Goal: Task Accomplishment & Management: Manage account settings

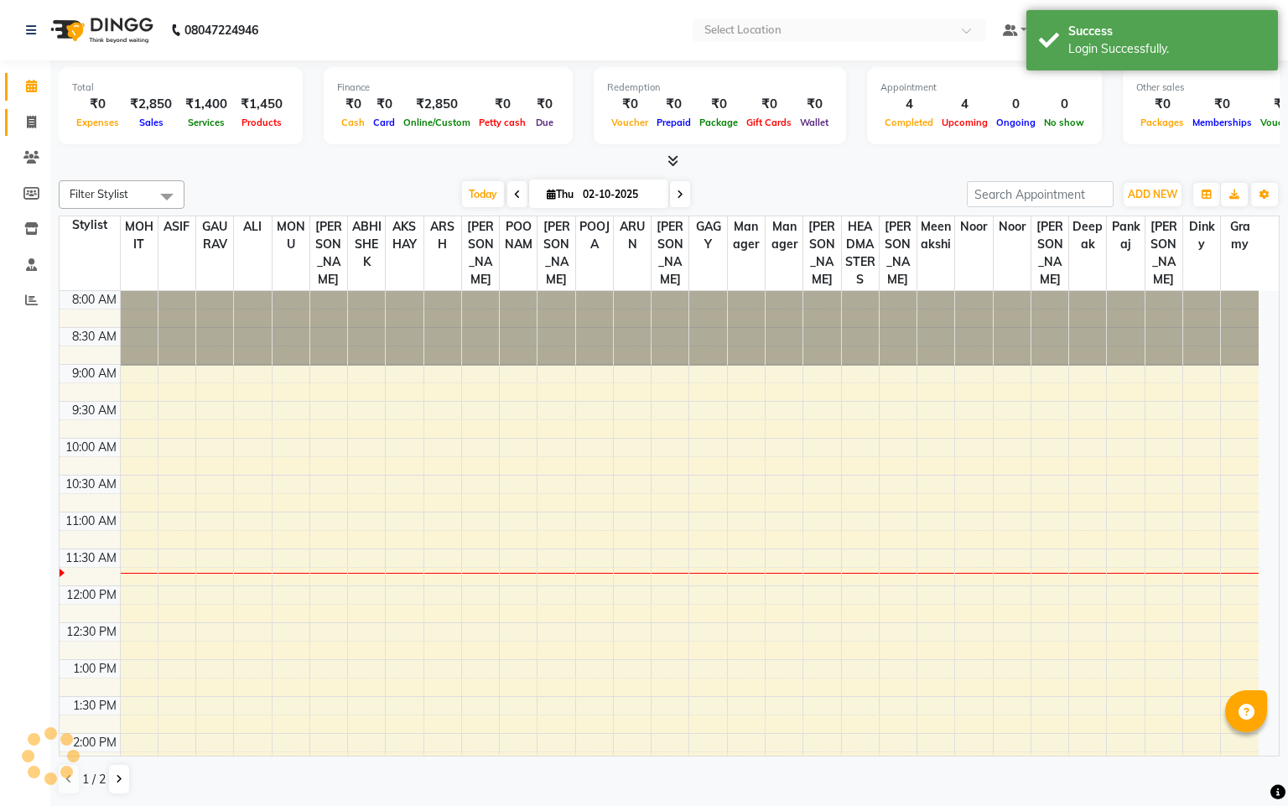
select select "en"
click at [36, 123] on span at bounding box center [31, 122] width 29 height 19
select select "service"
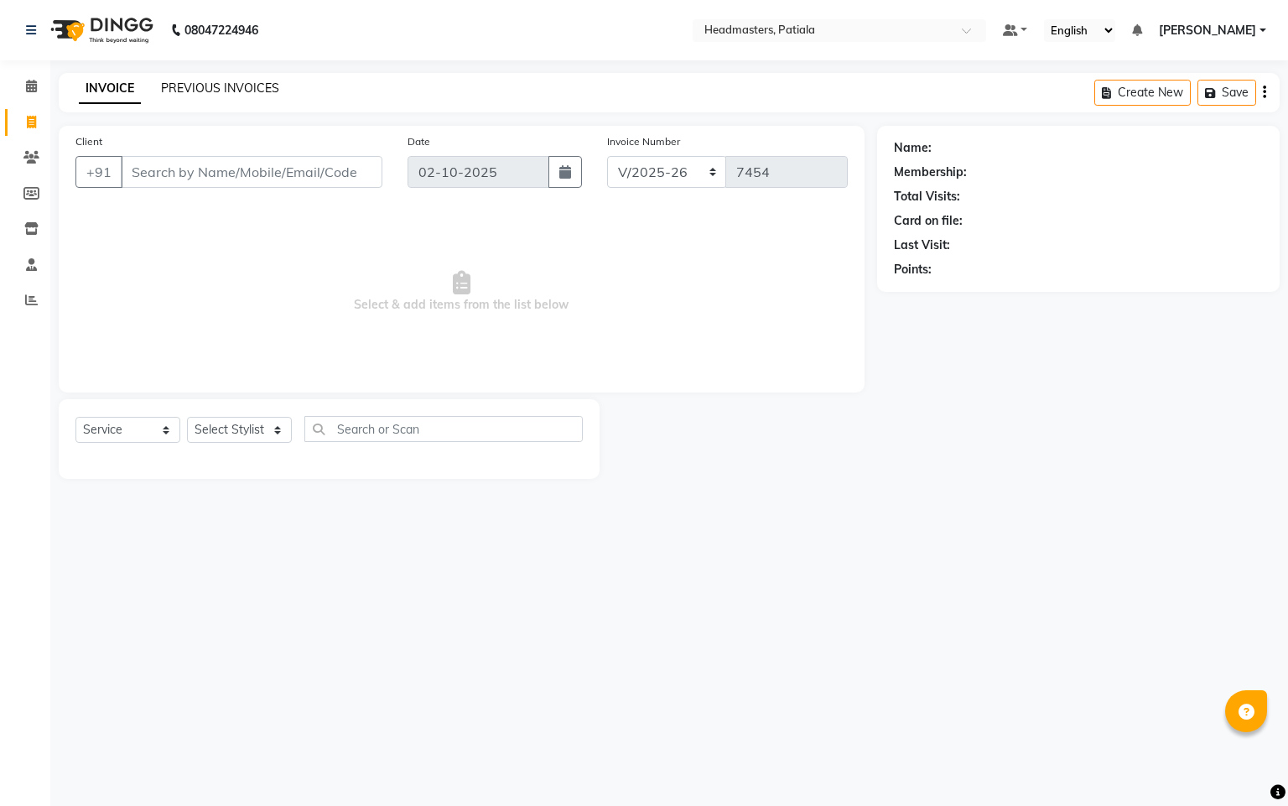
click at [211, 89] on link "PREVIOUS INVOICES" at bounding box center [220, 87] width 118 height 15
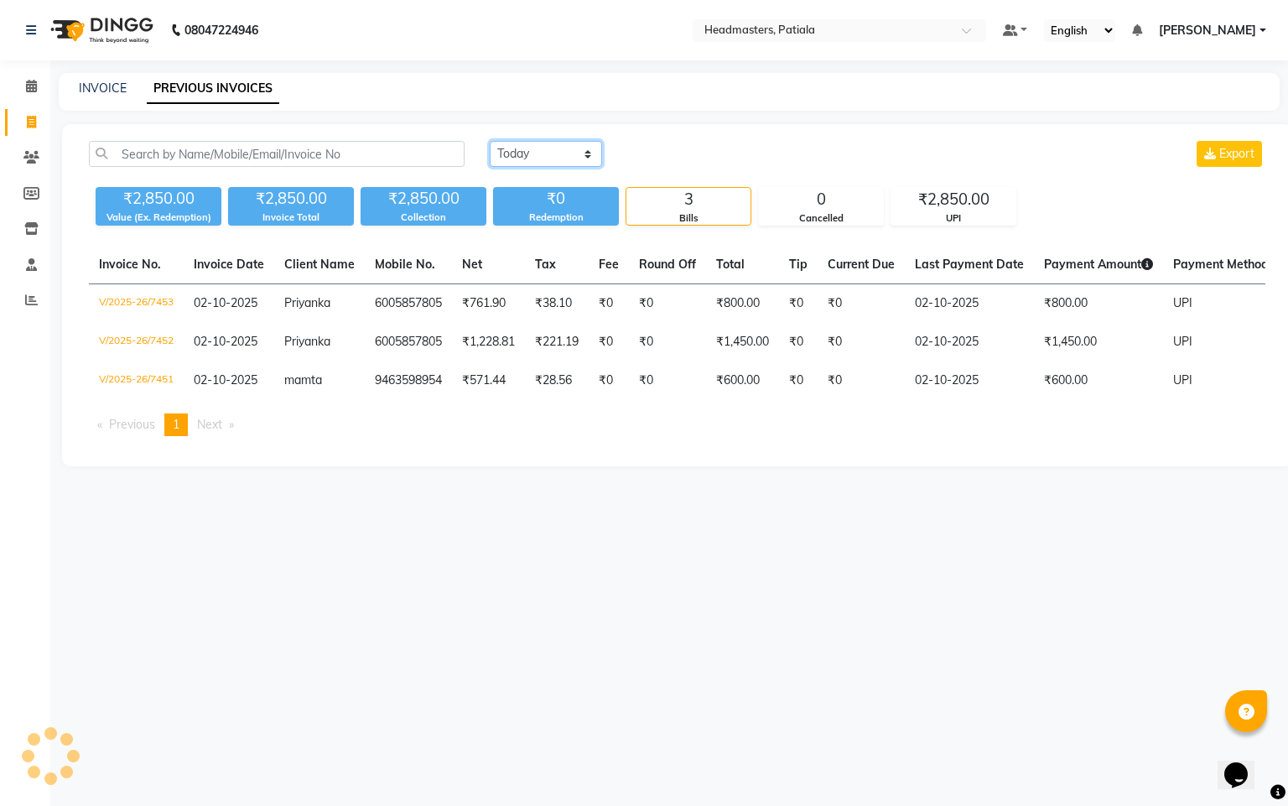
click at [573, 151] on select "[DATE] [DATE] Custom Range" at bounding box center [546, 154] width 112 height 26
select select "[DATE]"
click at [490, 141] on select "[DATE] [DATE] Custom Range" at bounding box center [546, 154] width 112 height 26
